Goal: Task Accomplishment & Management: Use online tool/utility

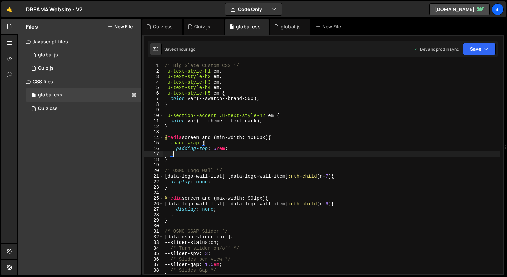
scroll to position [0, 0]
click at [194, 30] on div "Quiz.js" at bounding box center [204, 27] width 40 height 16
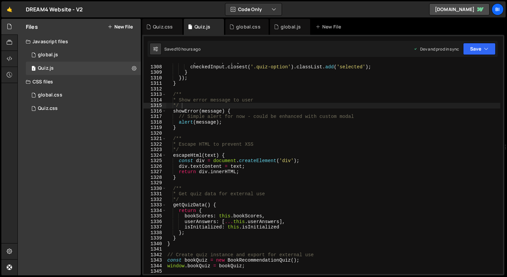
click at [271, 128] on div "if ( checkedInput ) { checkedInput . closest ( '.quiz-option' ) . classList . a…" at bounding box center [333, 170] width 334 height 222
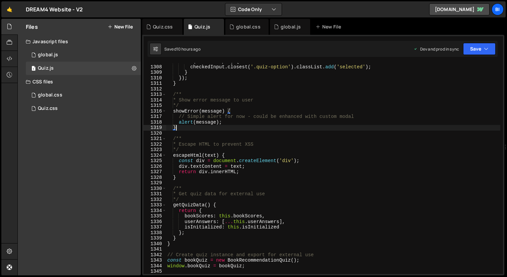
type textarea "}"
paste textarea
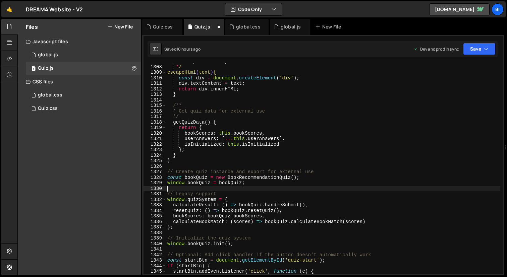
scroll to position [7231, 0]
click at [229, 91] on div "* Escape HTML to prevent XSS */ escapeHtml ( text ) { const div = document . cr…" at bounding box center [333, 170] width 334 height 222
type textarea "return div.innerHTML;"
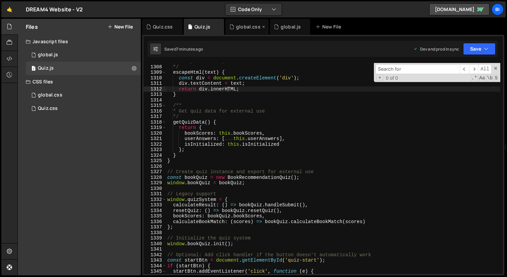
click at [239, 23] on div "global.css" at bounding box center [246, 27] width 43 height 16
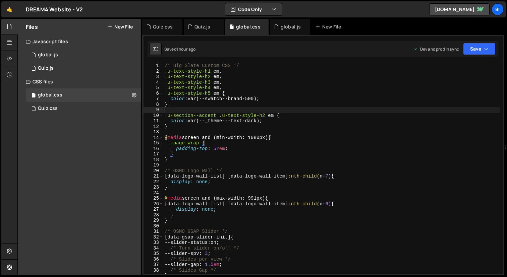
scroll to position [0, 0]
click at [282, 112] on div "/* Big Slate Custom CSS */ .u-text-style-h1 em , .u-text-style-h2 em , .u-text-…" at bounding box center [331, 174] width 337 height 222
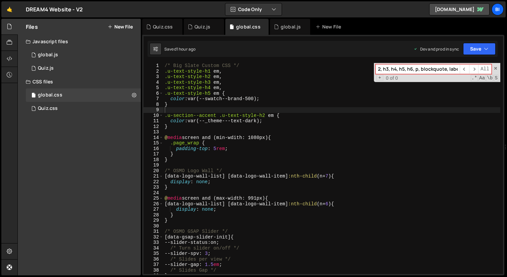
paste input "/** * Book Recommendation Quiz System * A personality-based book recommendation…"
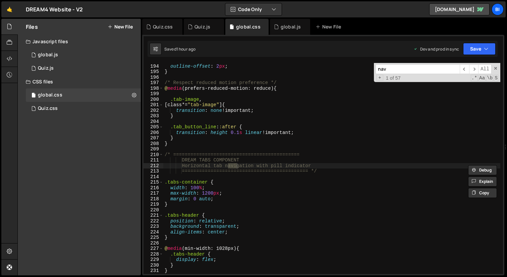
scroll to position [1958, 0]
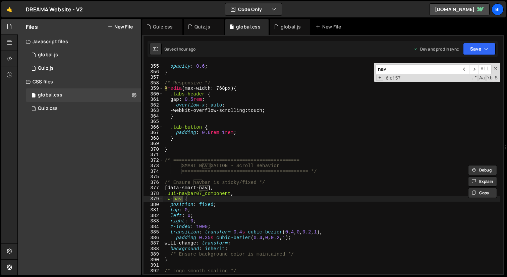
type input "nav"
click at [216, 250] on div "pointer-events : none ; opacity : 0.6 ; } /* Responsive */ @ media (max-width: …" at bounding box center [331, 169] width 337 height 222
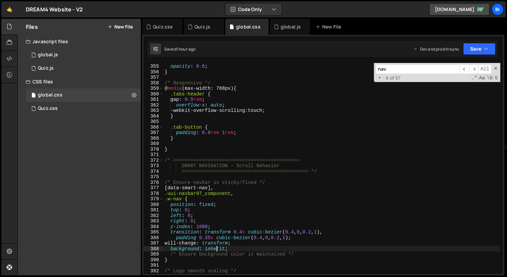
click at [216, 250] on div "pointer-events : none ; opacity : 0.6 ; } /* Responsive */ @ media (max-width: …" at bounding box center [331, 169] width 337 height 222
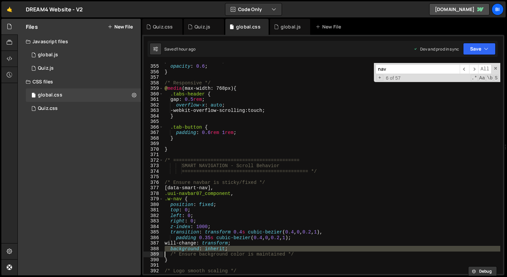
click at [216, 250] on div "pointer-events : none ; opacity : 0.6 ; } /* Responsive */ @ media (max-width: …" at bounding box center [331, 169] width 337 height 222
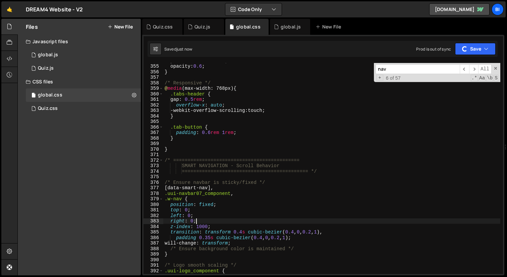
click at [261, 223] on div "pointer-events : none ; opacity : 0.6 ; } /* Responsive */ @ media (max-width: …" at bounding box center [331, 169] width 337 height 222
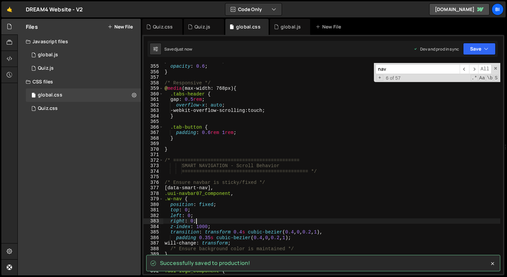
click at [252, 250] on div "pointer-events : none ; opacity : 0.6 ; } /* Responsive */ @ media (max-width: …" at bounding box center [331, 169] width 337 height 222
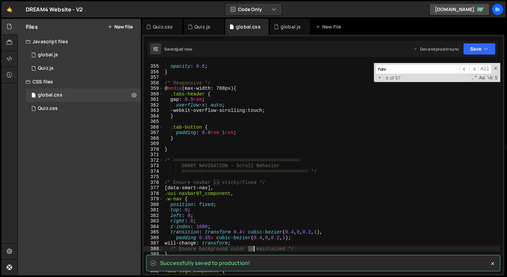
click at [252, 250] on div "pointer-events : none ; opacity : 0.6 ; } /* Responsive */ @ media (max-width: …" at bounding box center [331, 169] width 337 height 222
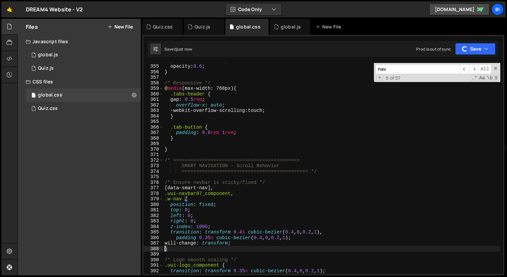
click at [272, 240] on div "pointer-events : none ; opacity : 0.6 ; } /* Responsive */ @ media (max-width: …" at bounding box center [331, 169] width 337 height 222
type textarea "padding 0.35s cubic-bezier(0.4, 0, 0.2, 1);"
